Goal: Register for event/course

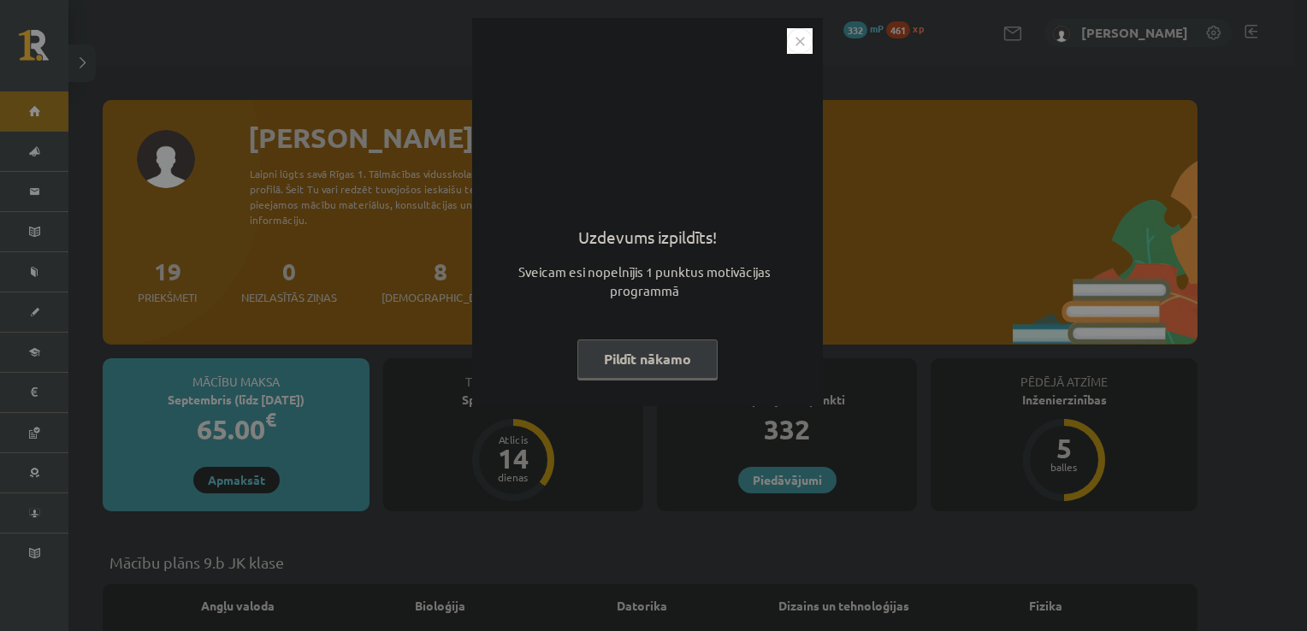
click at [676, 363] on button "Pildīt nākamo" at bounding box center [647, 359] width 140 height 39
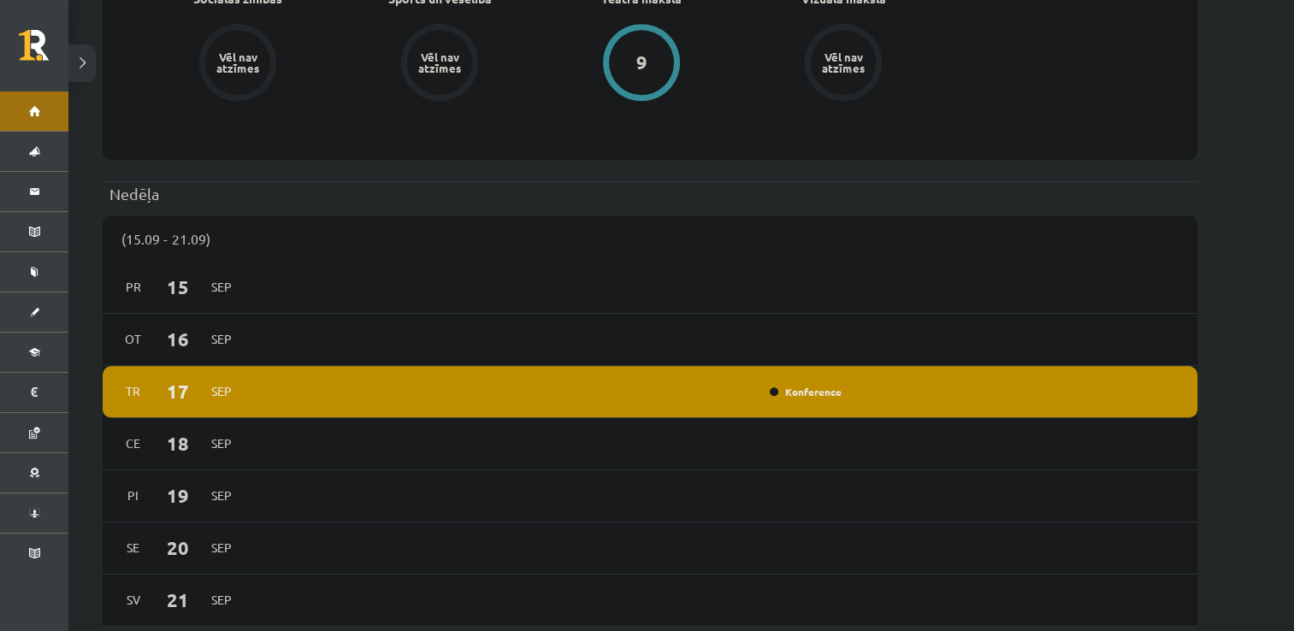
scroll to position [1095, 0]
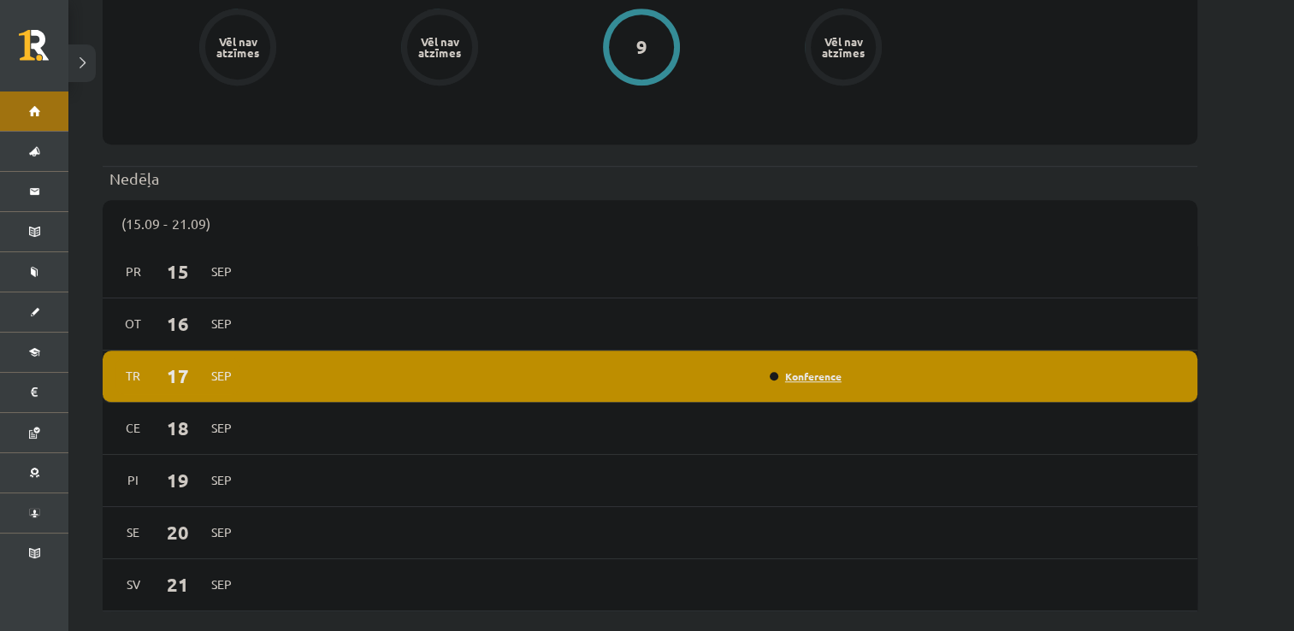
click at [814, 369] on link "Konference" at bounding box center [806, 376] width 72 height 14
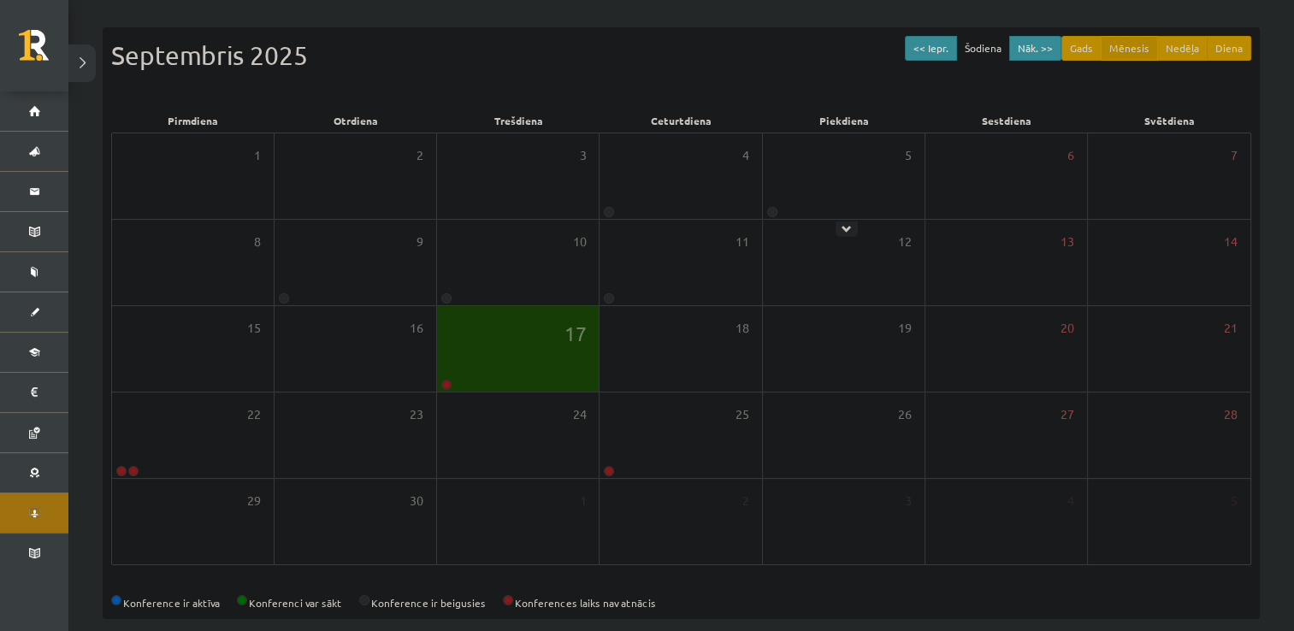
scroll to position [185, 0]
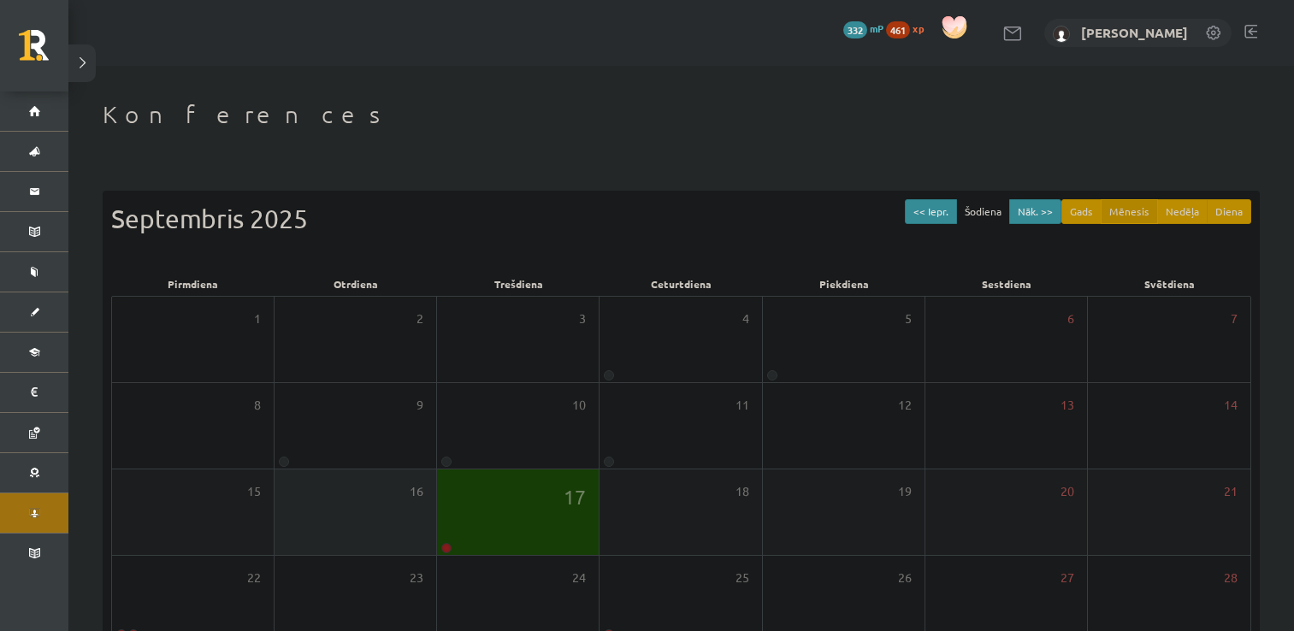
scroll to position [185, 0]
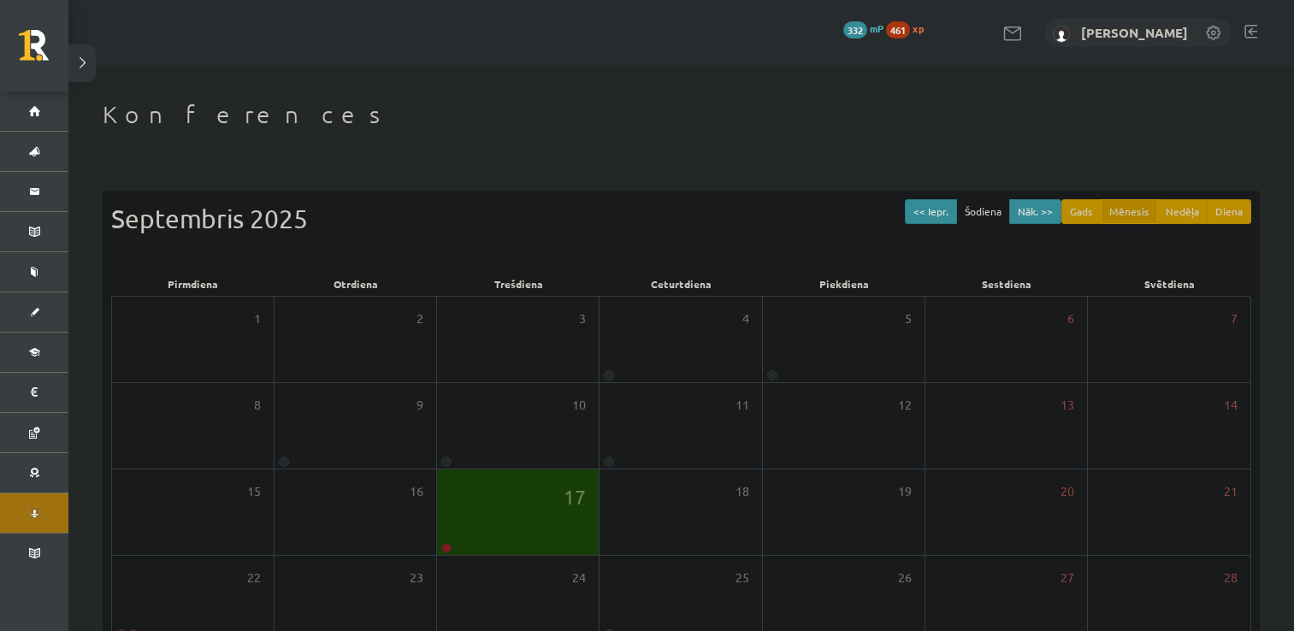
scroll to position [185, 0]
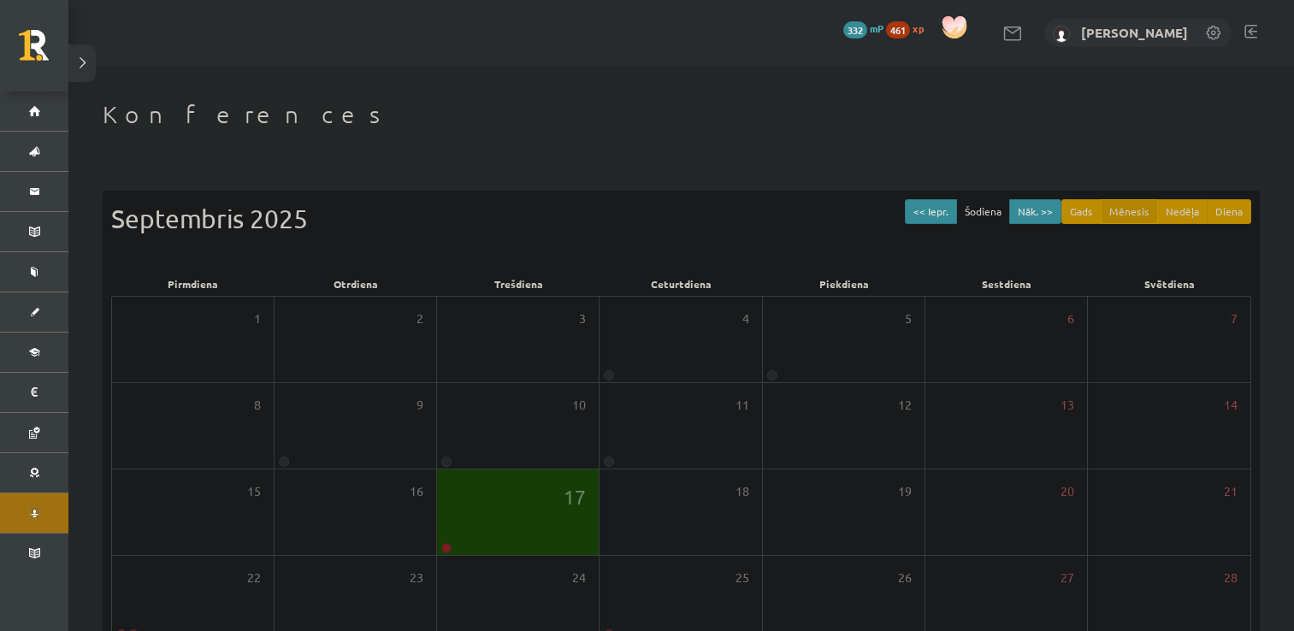
scroll to position [185, 0]
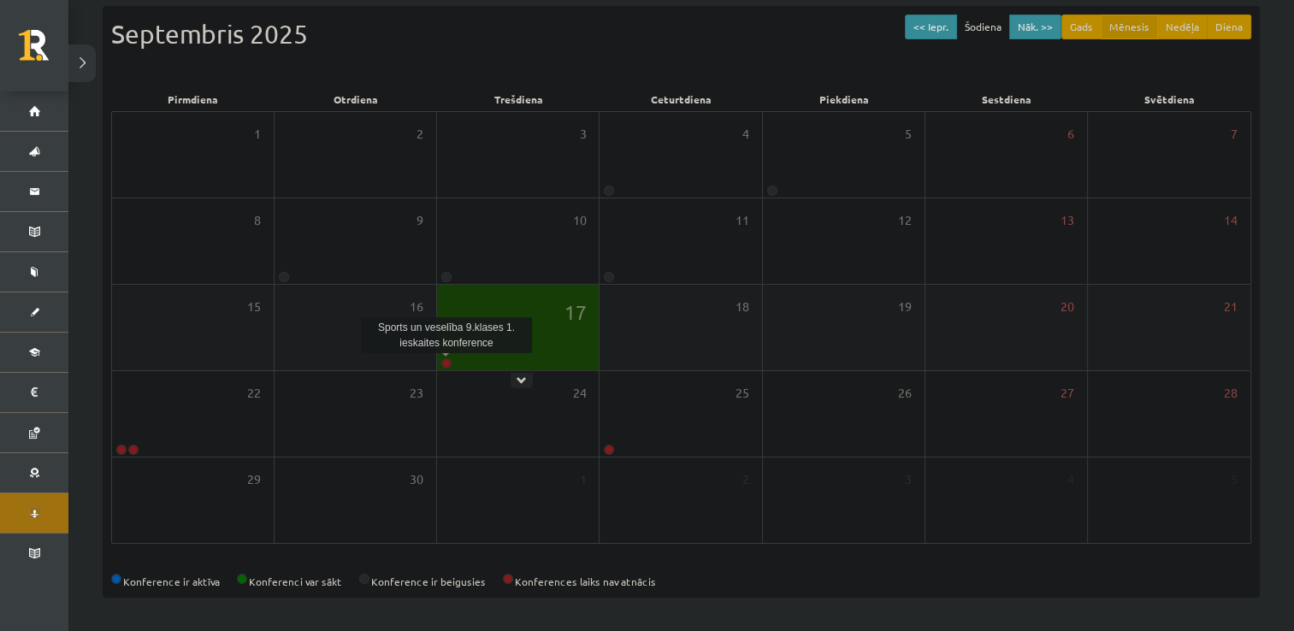
click at [448, 362] on link at bounding box center [446, 363] width 10 height 10
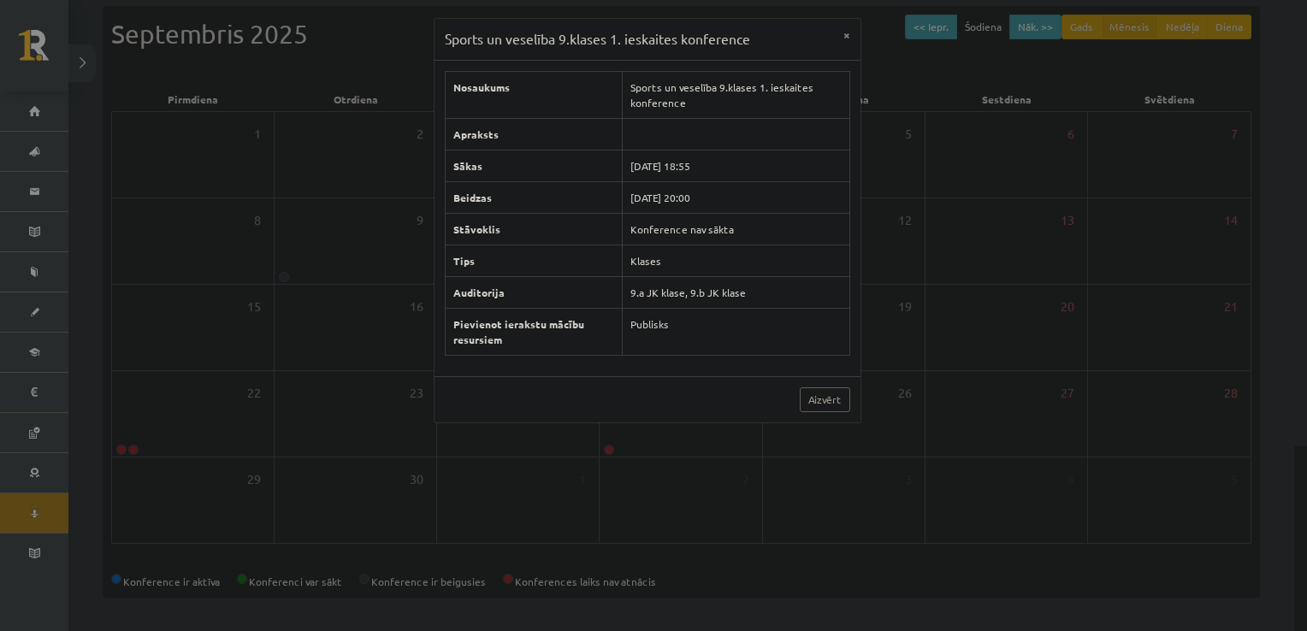
click at [390, 404] on div "Sports un veselība 9.klases 1. ieskaites konference × Nosaukums Sports un vesel…" at bounding box center [653, 315] width 1307 height 631
